Goal: Transaction & Acquisition: Purchase product/service

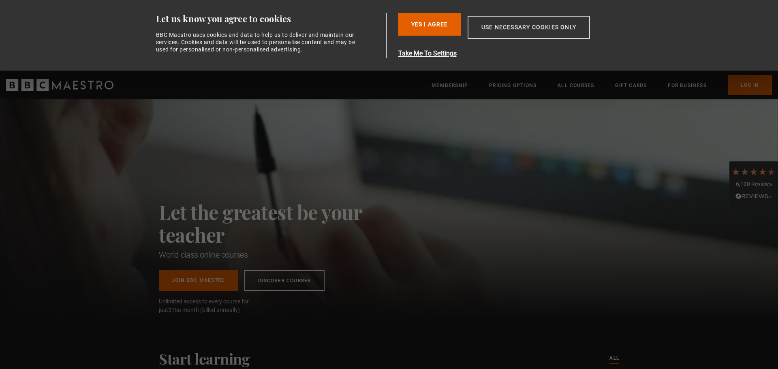
click at [505, 30] on button "Use necessary cookies only" at bounding box center [529, 27] width 122 height 23
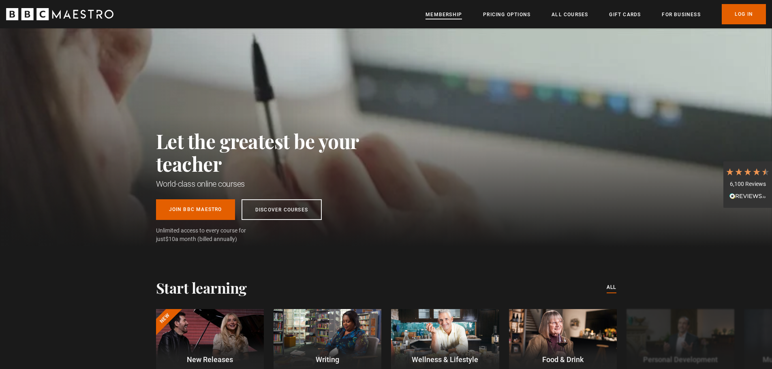
click at [439, 13] on link "Membership" at bounding box center [443, 15] width 36 height 8
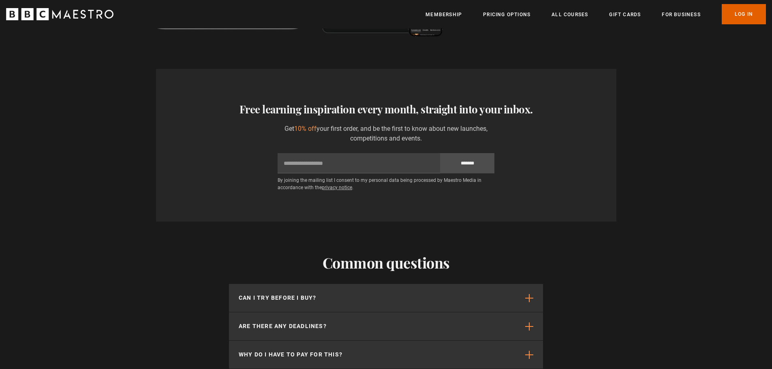
scroll to position [1986, 0]
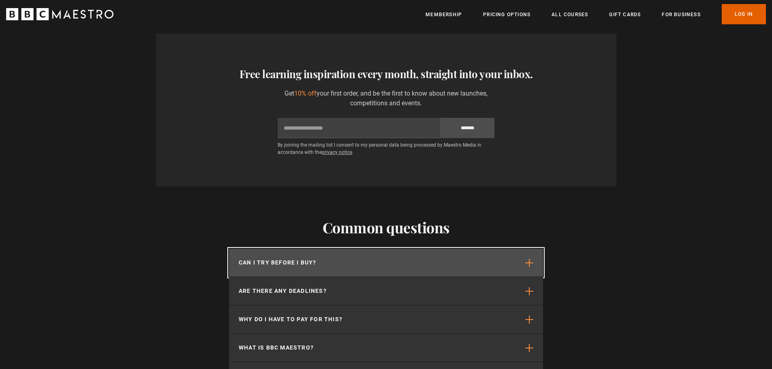
click at [530, 259] on span "button" at bounding box center [529, 263] width 8 height 8
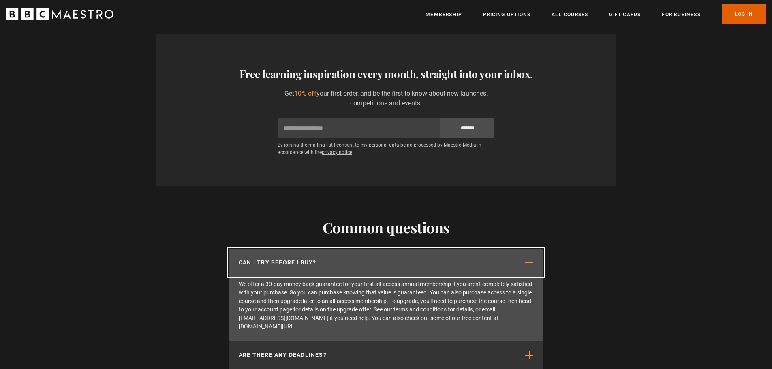
scroll to position [2229, 0]
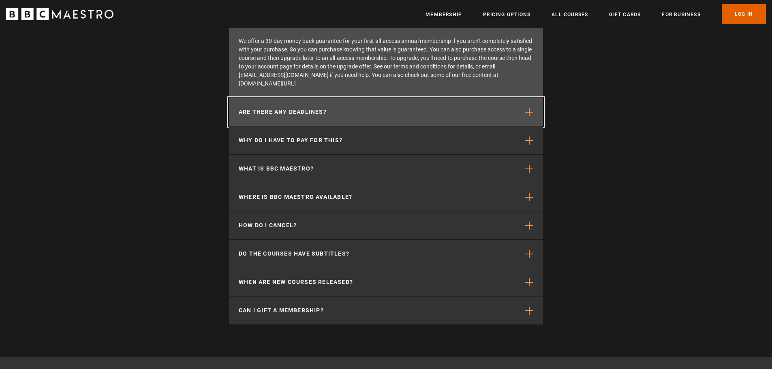
click at [529, 108] on span "button" at bounding box center [529, 112] width 8 height 8
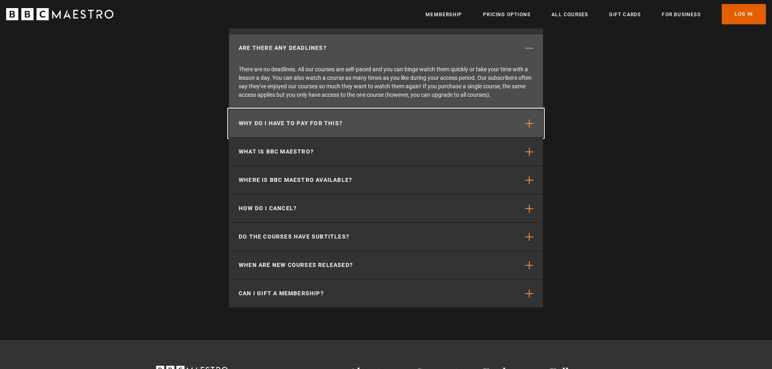
click at [521, 109] on button "Why do I have to pay for this?" at bounding box center [386, 123] width 314 height 28
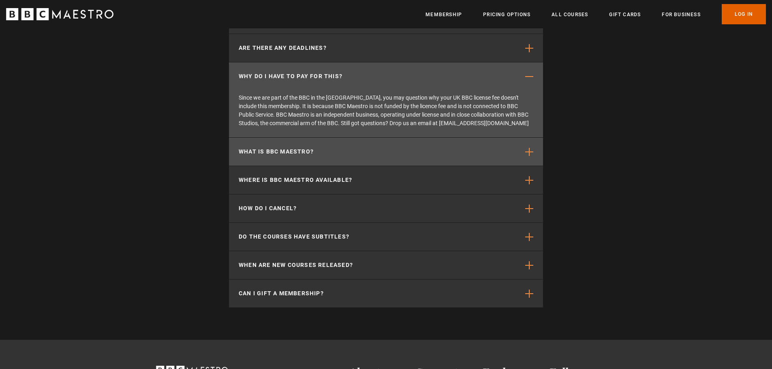
scroll to position [2391, 0]
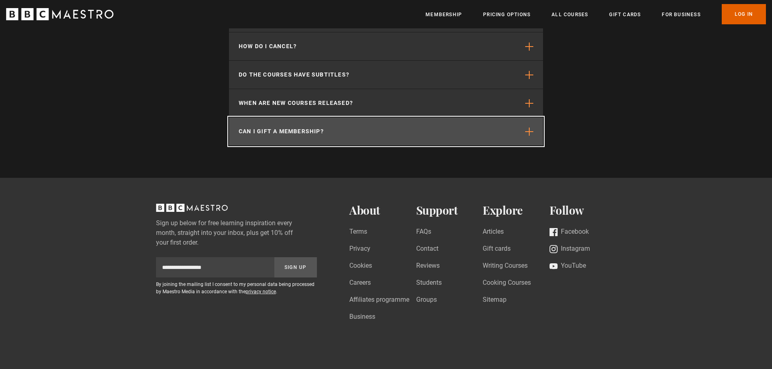
click at [528, 128] on span "button" at bounding box center [529, 132] width 8 height 8
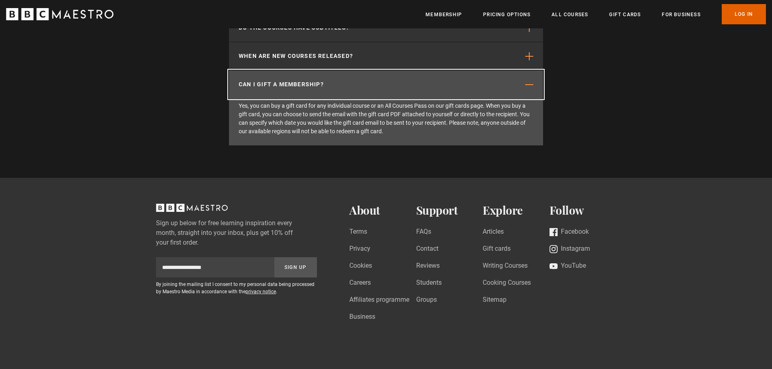
scroll to position [0, 425]
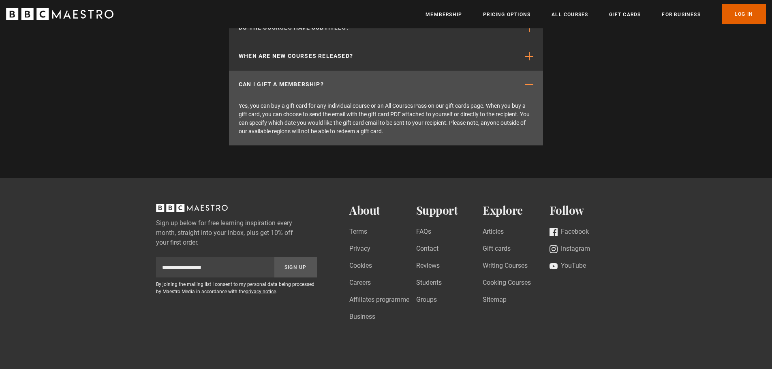
click at [577, 13] on link "All Courses" at bounding box center [570, 15] width 36 height 8
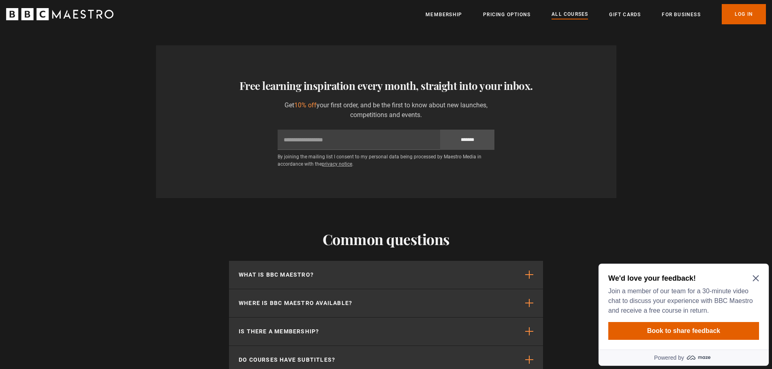
scroll to position [3728, 0]
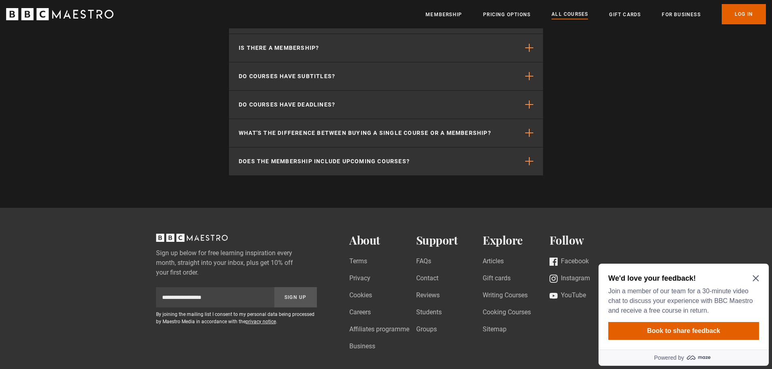
click at [750, 279] on h2 "We'd love your feedback!" at bounding box center [682, 279] width 148 height 10
click at [771, 275] on div "We'd love your feedback! Join a member of our team for a 30-minute video chat t…" at bounding box center [683, 315] width 177 height 109
click at [756, 278] on icon "Close Maze Prompt" at bounding box center [756, 279] width 6 height 6
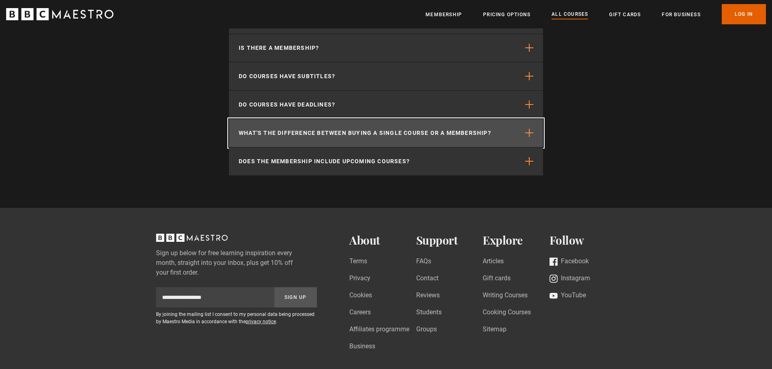
click at [534, 137] on button "What's the difference between buying a single course or a membership?" at bounding box center [386, 133] width 314 height 28
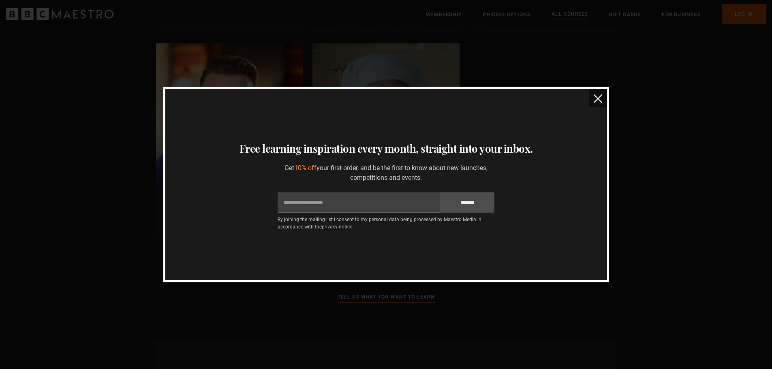
scroll to position [3080, 0]
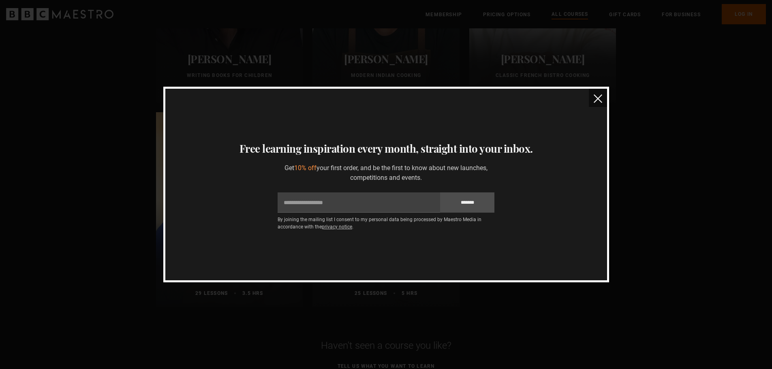
click at [597, 99] on img "close" at bounding box center [598, 98] width 9 height 9
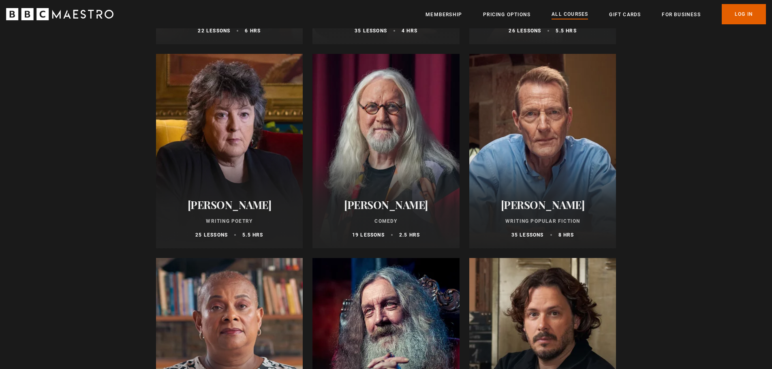
scroll to position [1783, 0]
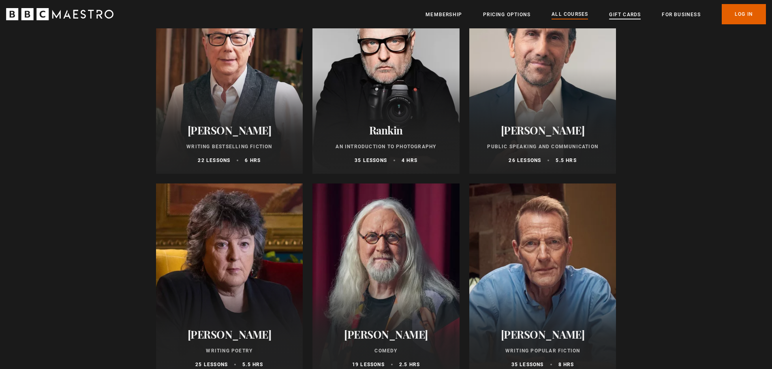
click at [635, 15] on link "Gift Cards" at bounding box center [625, 15] width 32 height 8
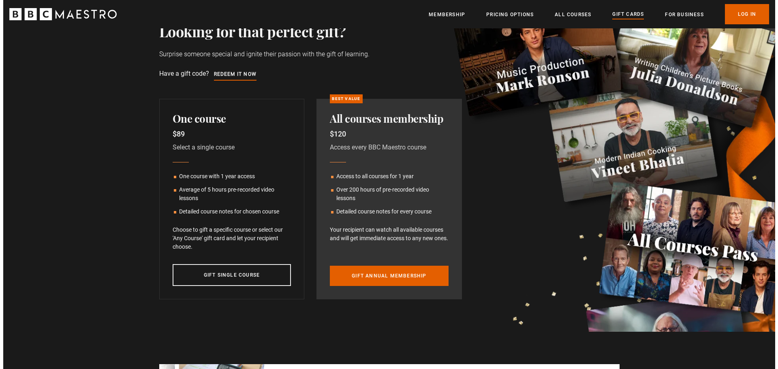
scroll to position [81, 0]
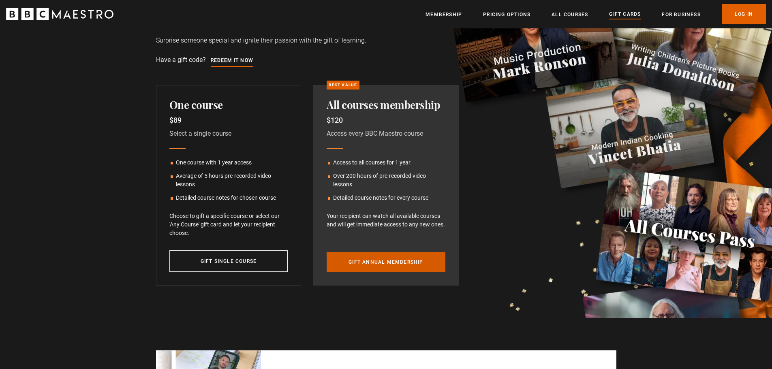
click at [410, 261] on link "Gift annual membership to BBC Maestro" at bounding box center [386, 262] width 119 height 20
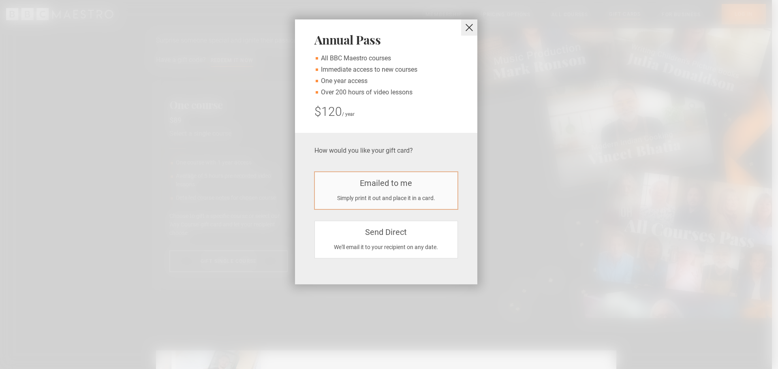
click at [422, 199] on div "Simply print it out and place it in a card." at bounding box center [386, 198] width 130 height 9
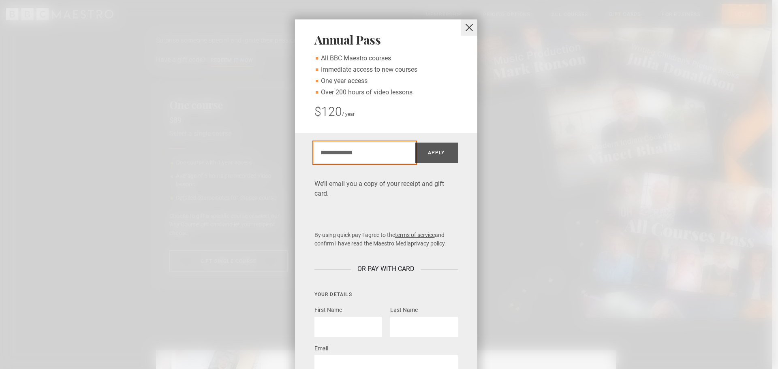
click at [355, 155] on input "Discount code" at bounding box center [364, 153] width 100 height 20
drag, startPoint x: 358, startPoint y: 142, endPoint x: 343, endPoint y: 157, distance: 20.9
paste input "**********"
click at [445, 152] on button "Apply" at bounding box center [436, 153] width 43 height 20
type input "**********"
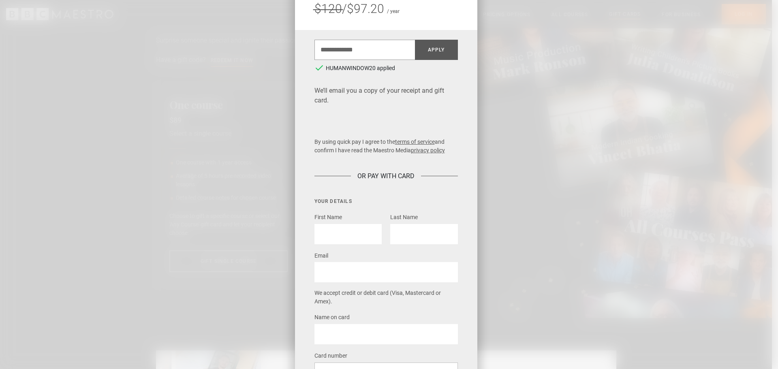
scroll to position [162, 0]
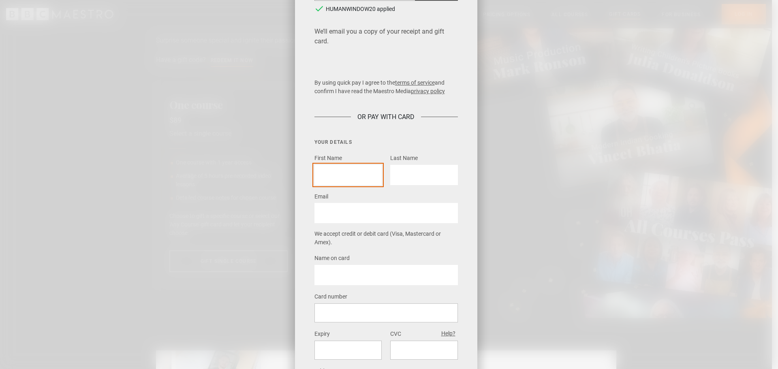
click at [332, 180] on input "First Name" at bounding box center [347, 175] width 67 height 20
type input "*****"
type input "********"
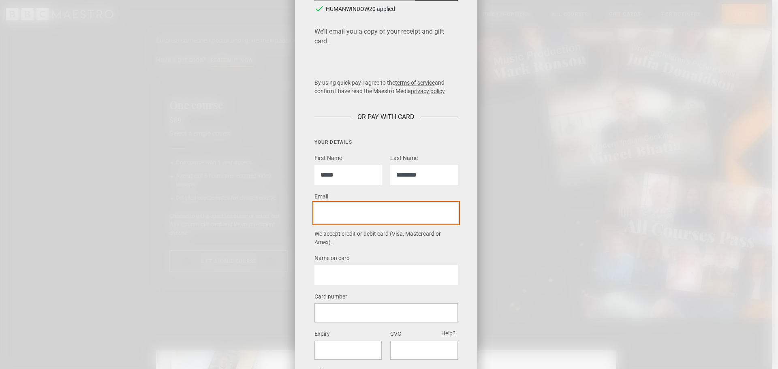
type input "**********"
type input "*"
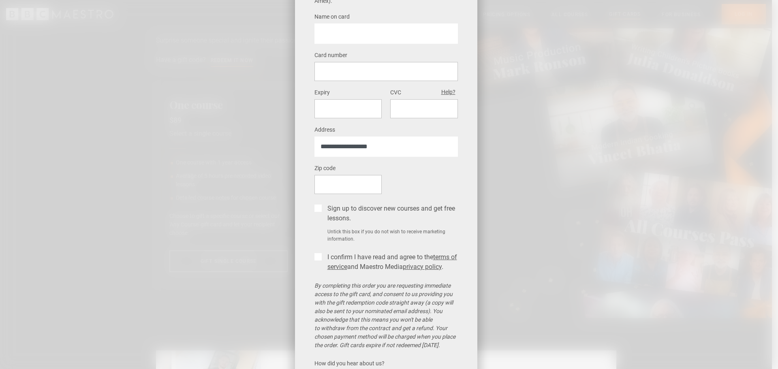
click at [438, 168] on div "Zip code *" at bounding box center [385, 181] width 143 height 37
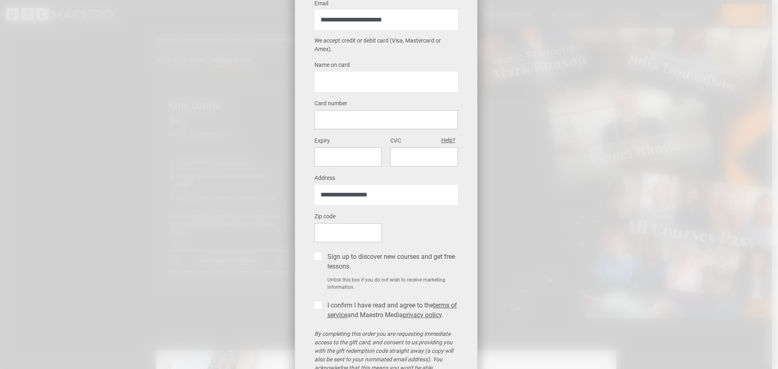
scroll to position [323, 0]
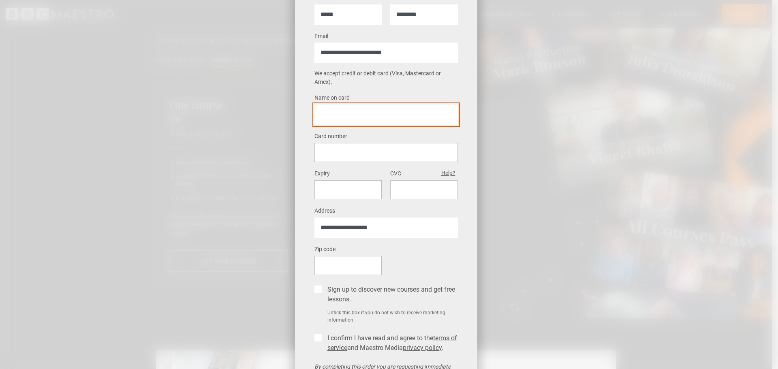
click at [336, 113] on input "Name on card" at bounding box center [385, 115] width 143 height 20
type input "**********"
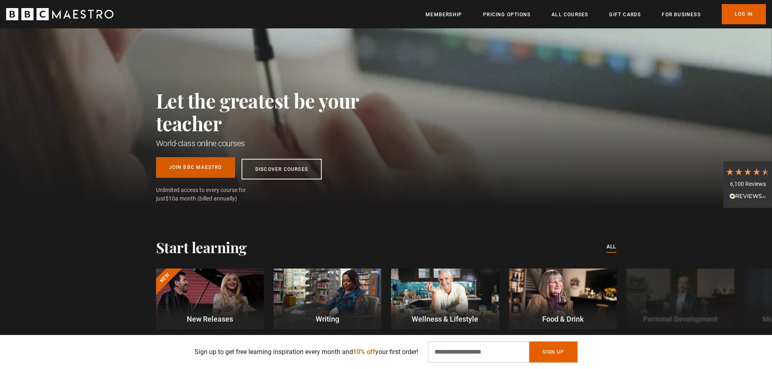
click at [216, 169] on link "Join BBC Maestro" at bounding box center [195, 167] width 79 height 21
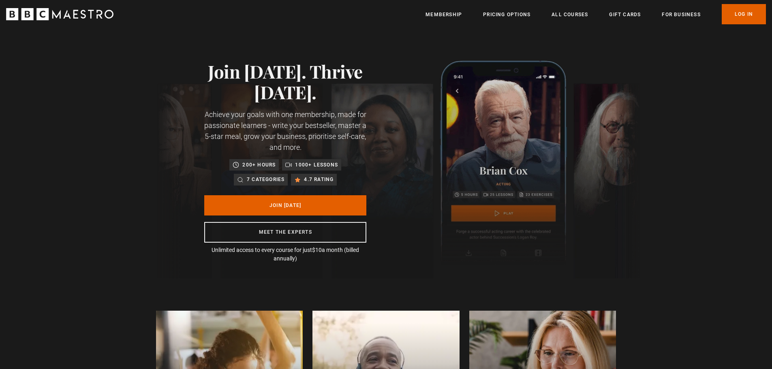
click at [274, 165] on p "200+ hours" at bounding box center [258, 165] width 33 height 8
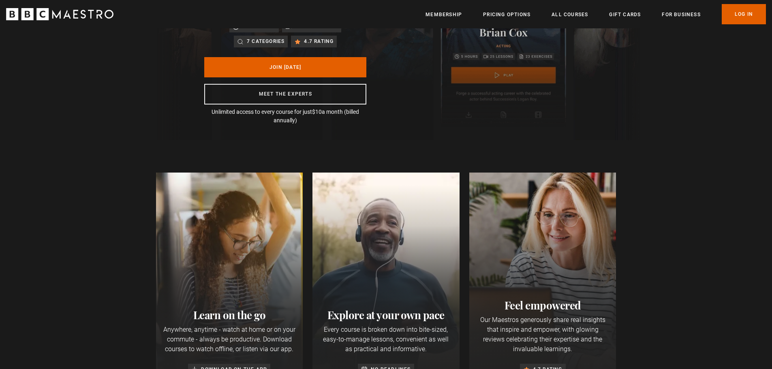
scroll to position [243, 0]
